Goal: Information Seeking & Learning: Learn about a topic

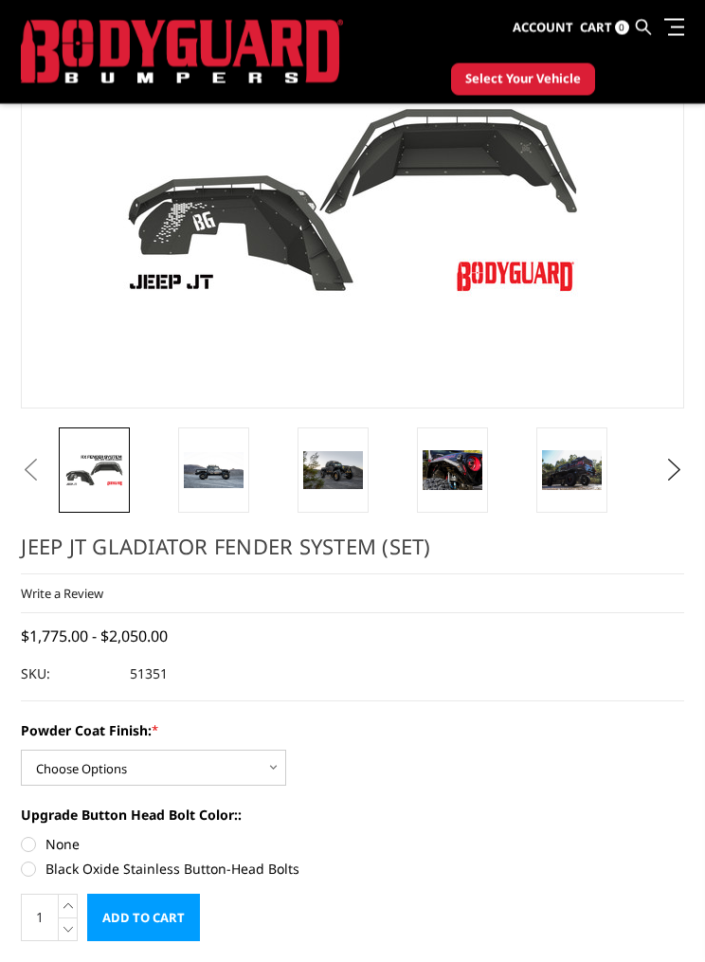
scroll to position [171, 0]
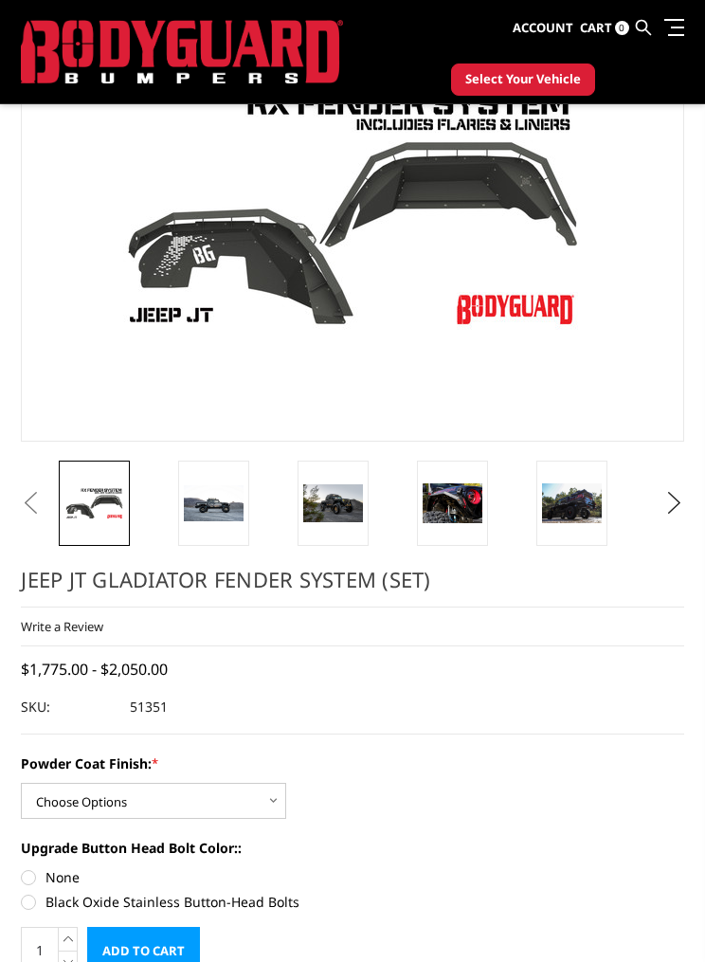
click at [485, 528] on link at bounding box center [452, 502] width 71 height 85
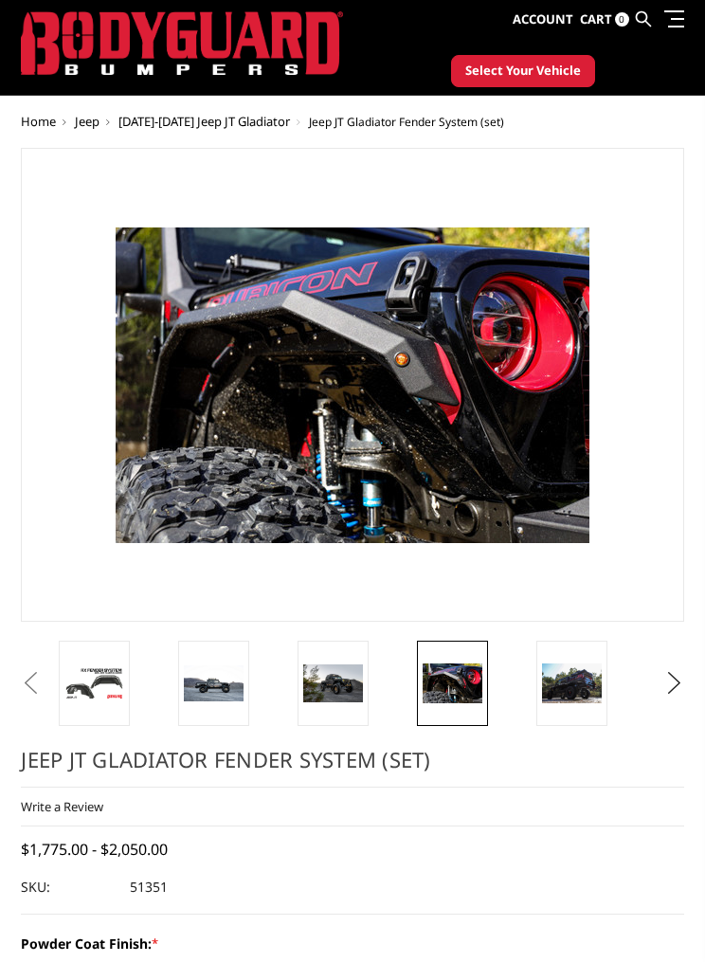
scroll to position [26, 0]
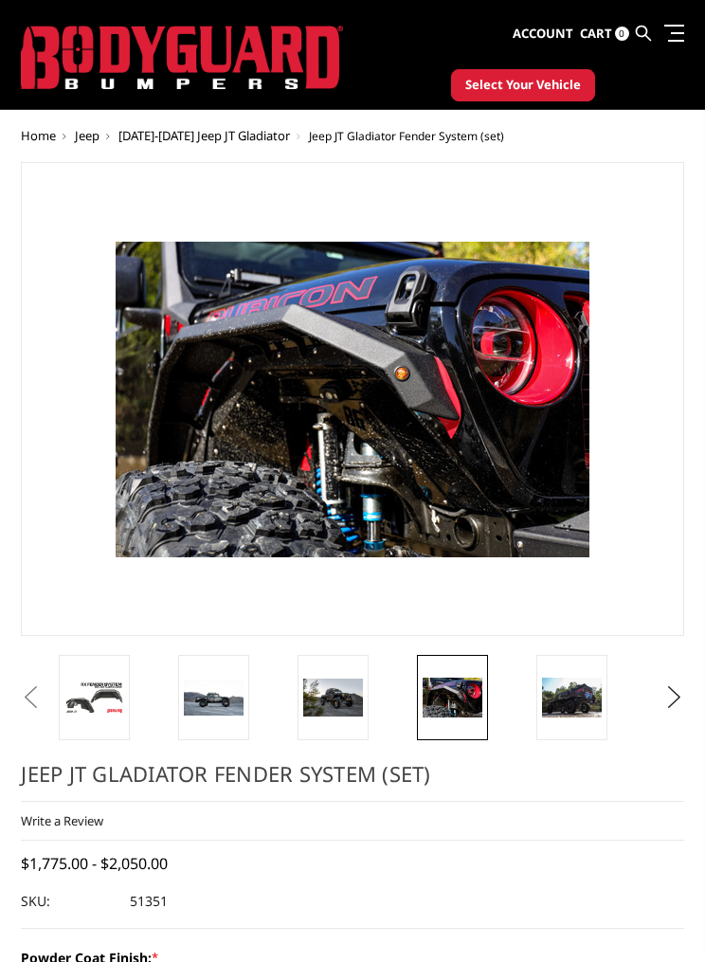
click at [593, 680] on img at bounding box center [572, 698] width 60 height 40
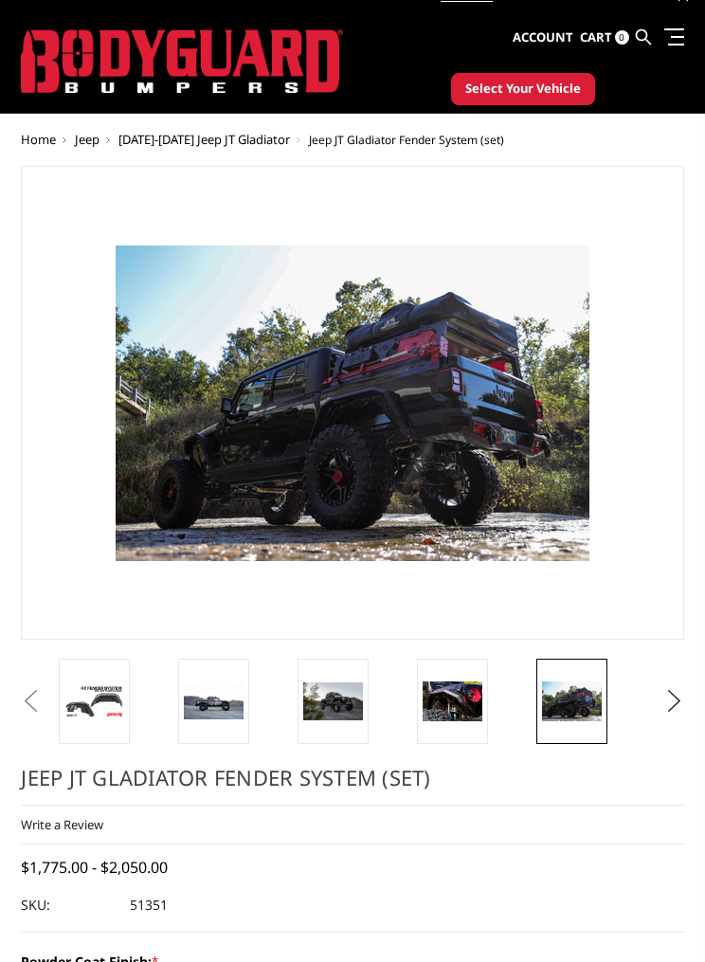
scroll to position [0, 0]
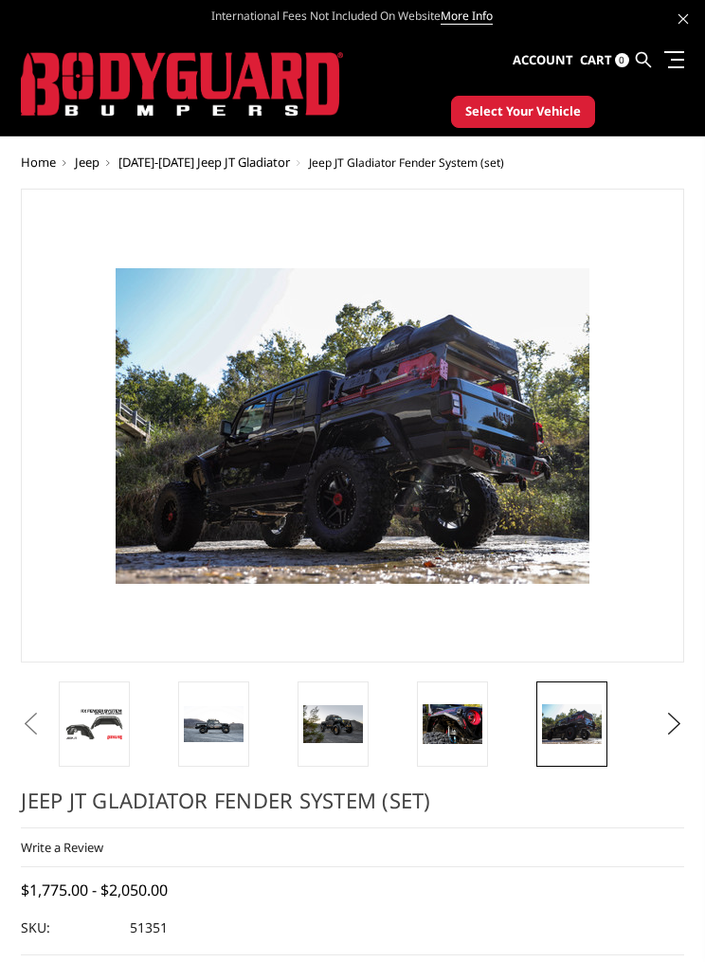
click at [192, 160] on span "[DATE]-[DATE] Jeep JT Gladiator" at bounding box center [203, 161] width 171 height 17
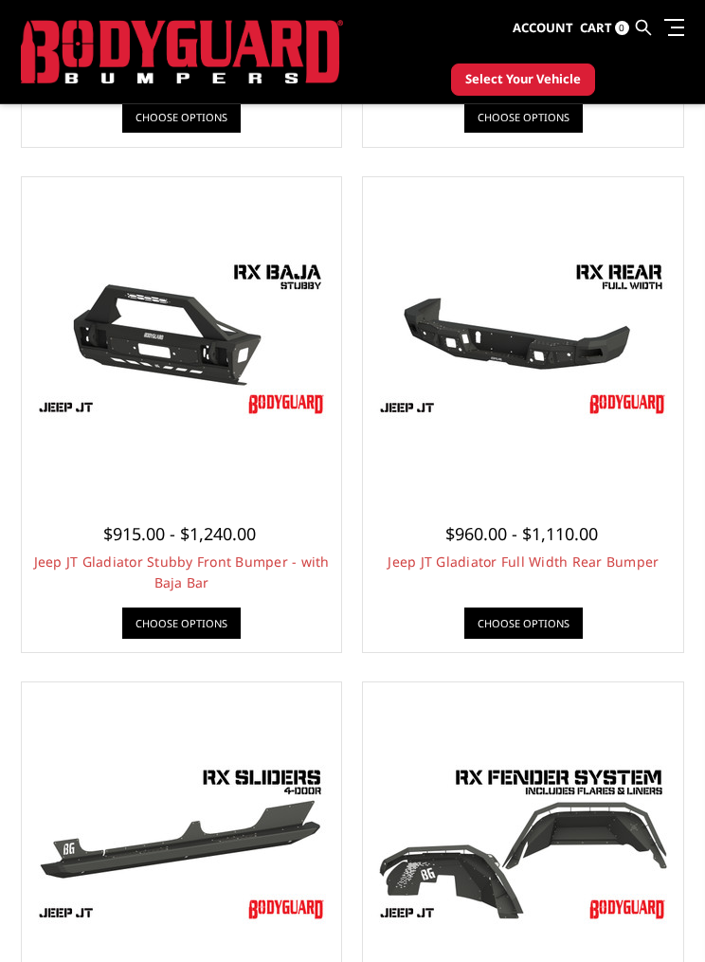
scroll to position [893, 0]
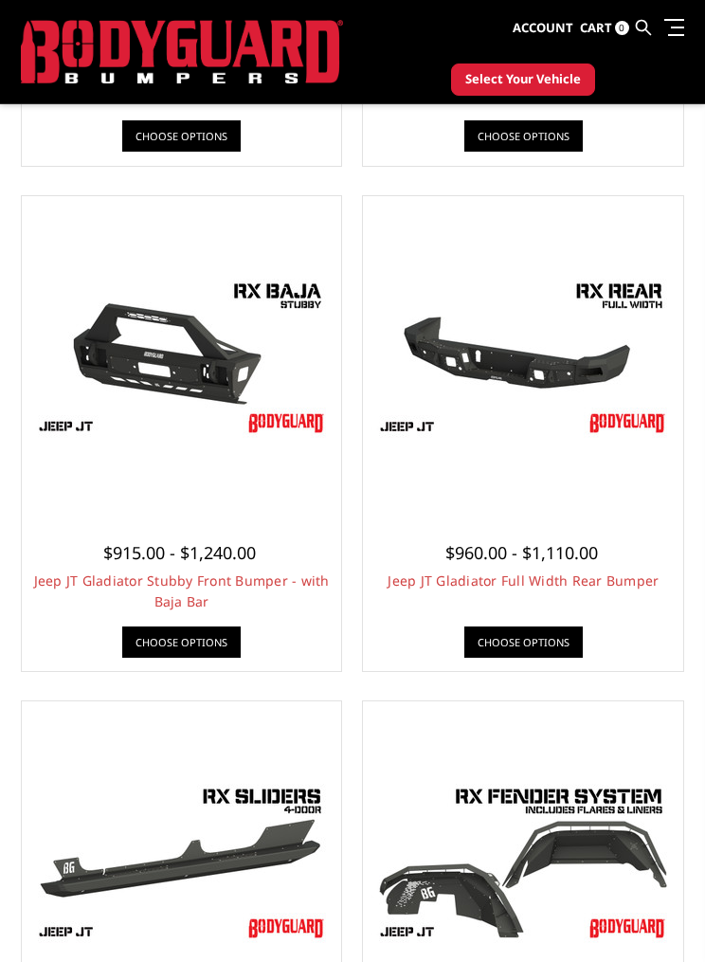
click at [582, 421] on img at bounding box center [522, 356] width 303 height 171
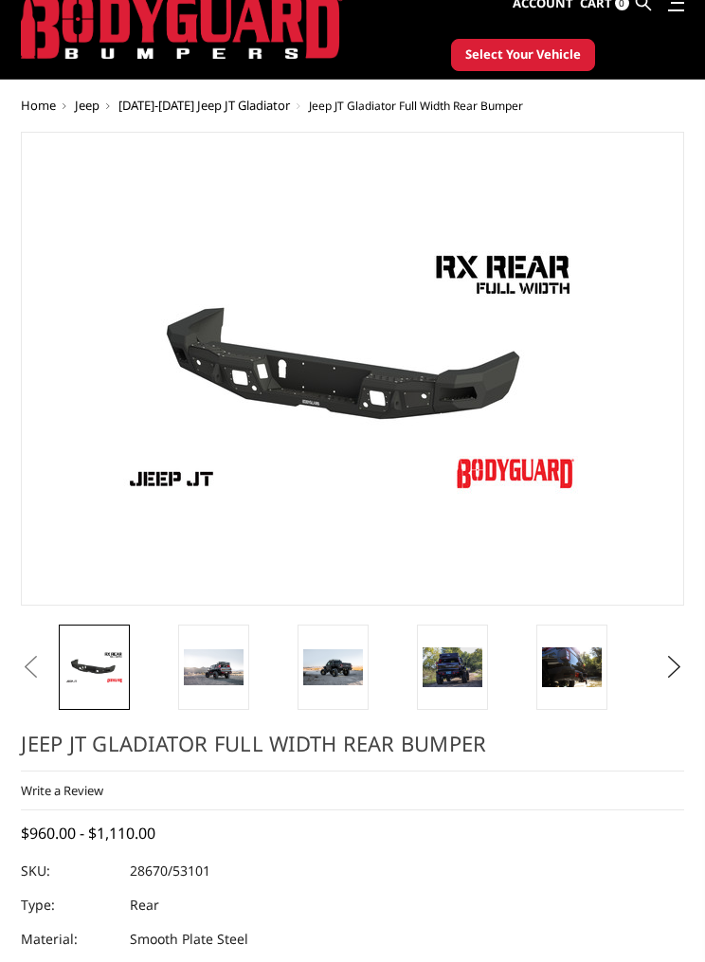
scroll to position [181, 0]
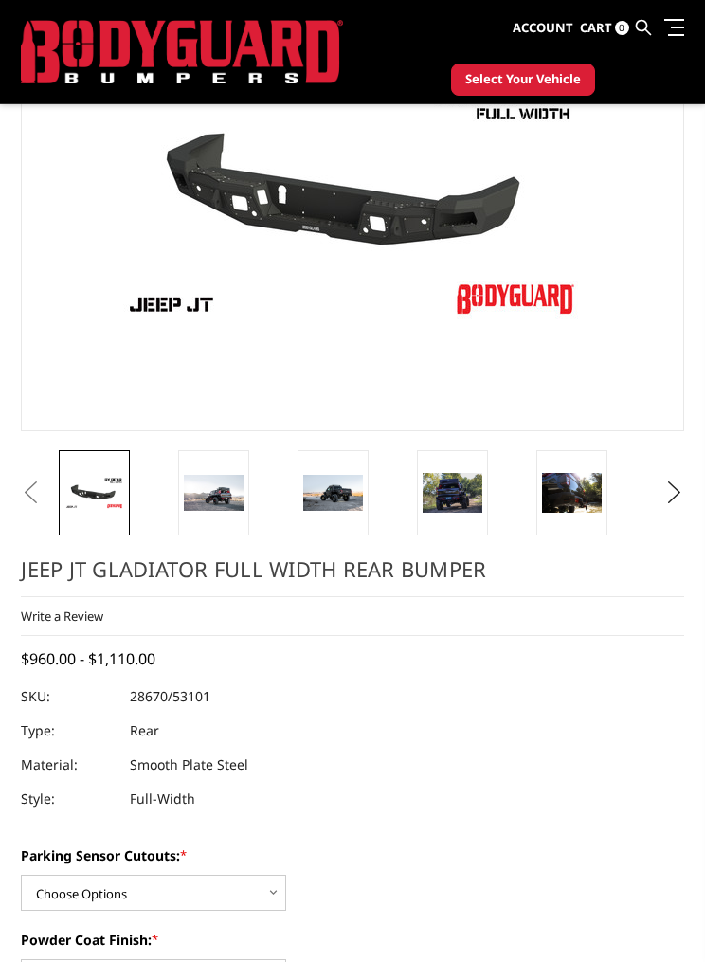
click at [199, 508] on img at bounding box center [214, 493] width 60 height 36
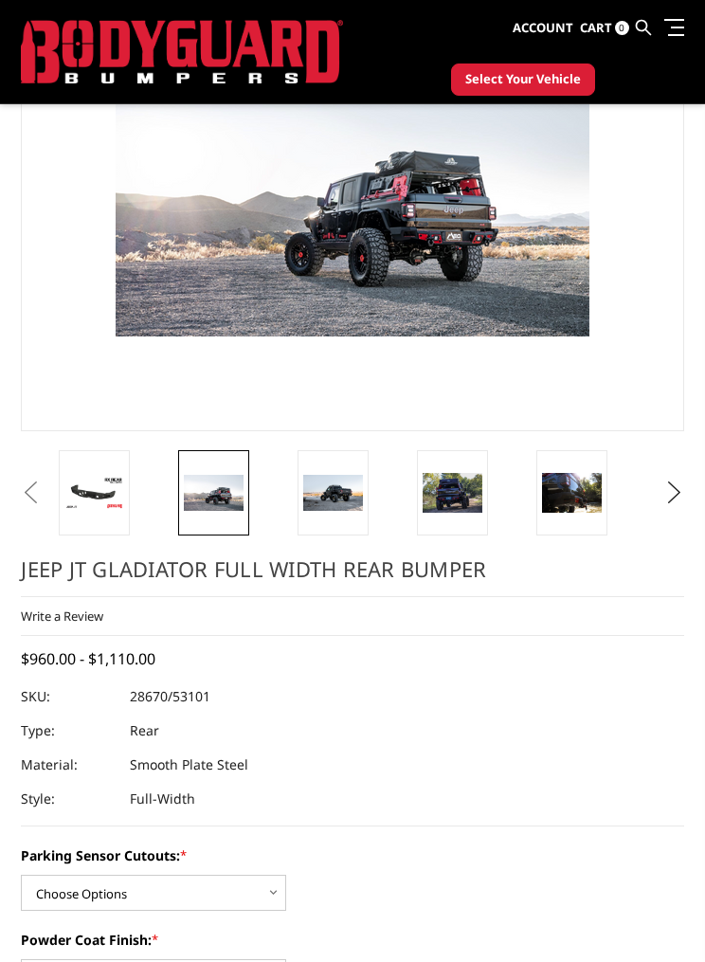
click at [329, 507] on img at bounding box center [333, 493] width 60 height 36
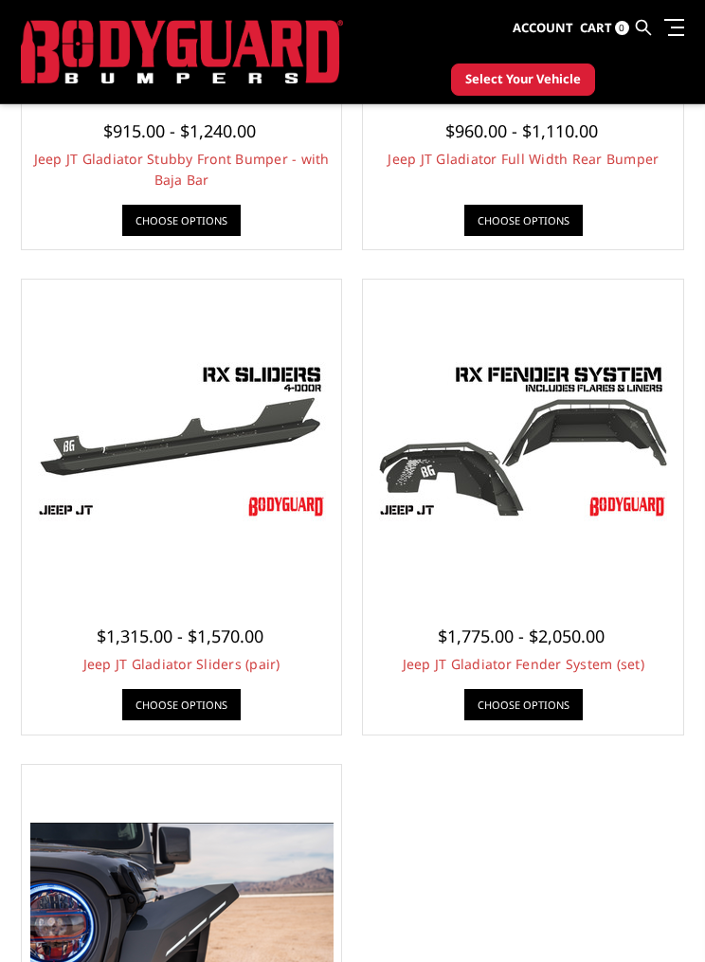
scroll to position [1248, 0]
